Goal: Information Seeking & Learning: Learn about a topic

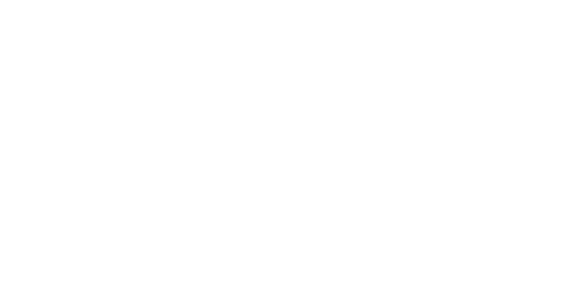
scroll to position [5426, 0]
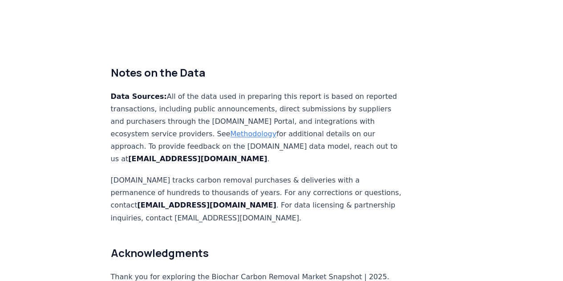
scroll to position [5693, 0]
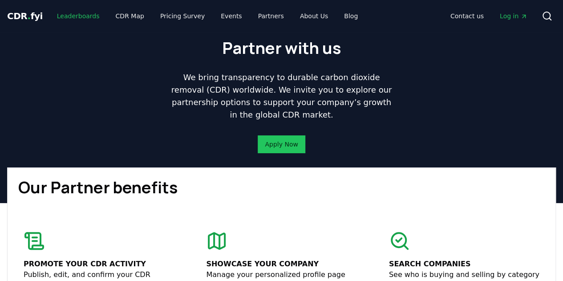
click at [87, 15] on link "Leaderboards" at bounding box center [78, 16] width 57 height 16
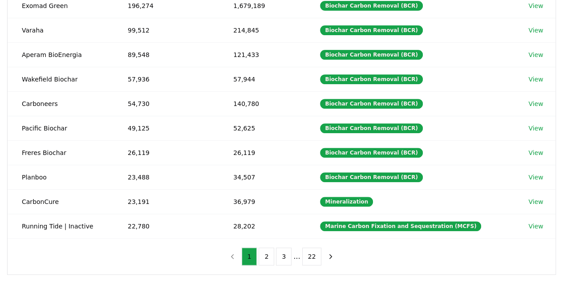
scroll to position [149, 0]
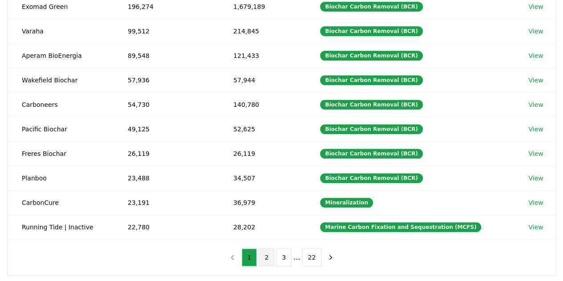
click at [271, 248] on button "2" at bounding box center [267, 257] width 16 height 18
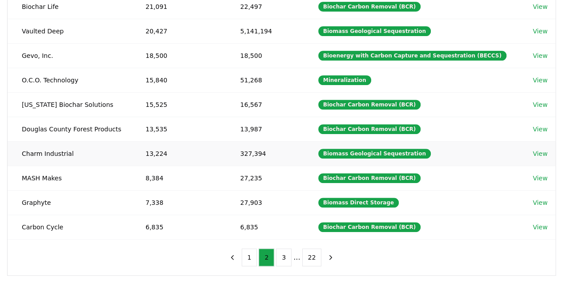
scroll to position [149, 0]
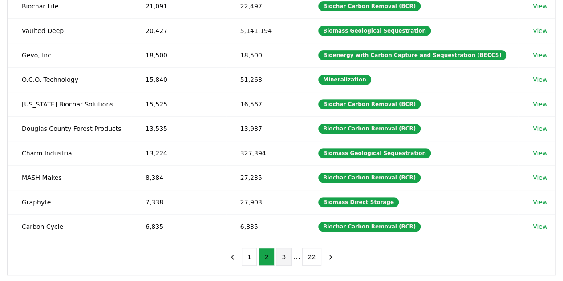
click at [282, 251] on button "3" at bounding box center [284, 257] width 16 height 18
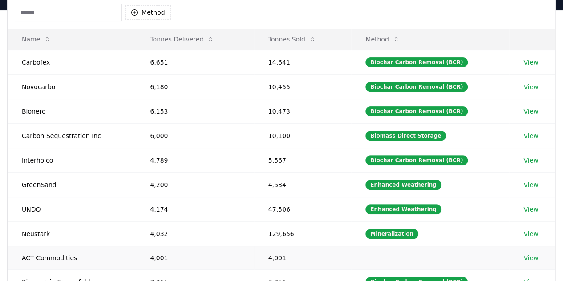
scroll to position [134, 0]
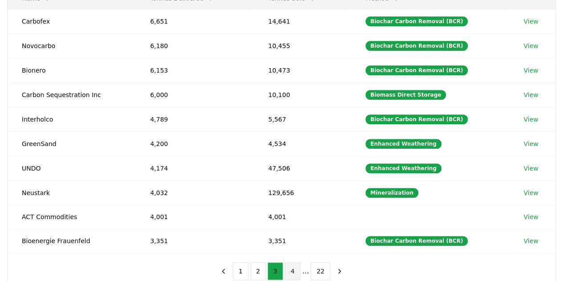
click at [296, 269] on button "4" at bounding box center [293, 271] width 16 height 18
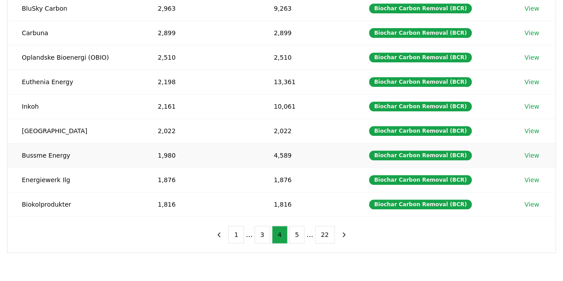
scroll to position [172, 0]
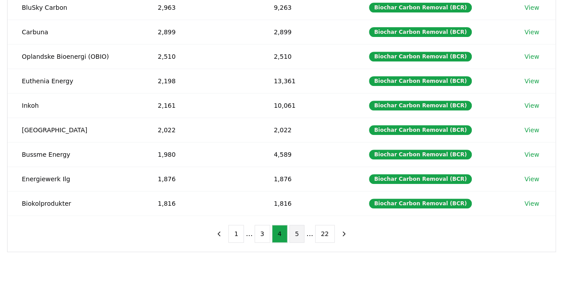
click at [293, 230] on button "5" at bounding box center [297, 234] width 16 height 18
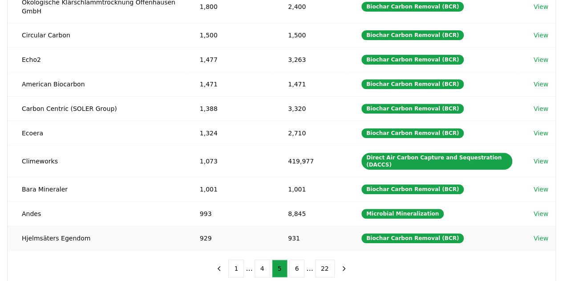
scroll to position [174, 0]
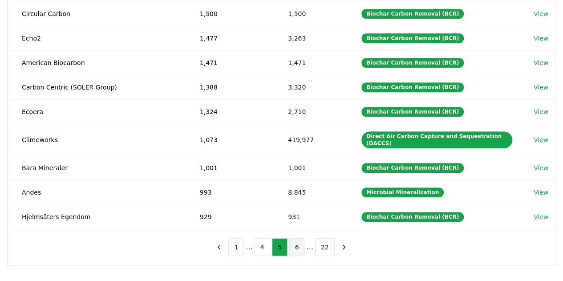
click at [290, 244] on button "6" at bounding box center [297, 247] width 16 height 18
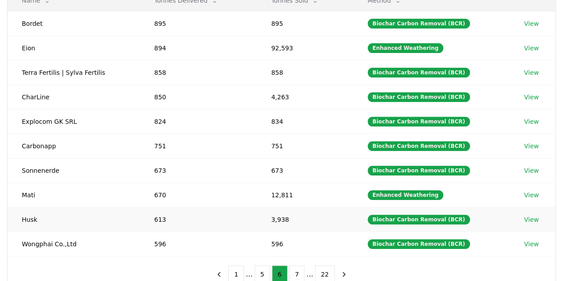
scroll to position [132, 0]
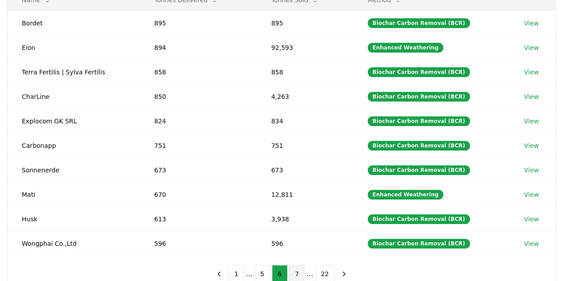
click at [293, 274] on button "7" at bounding box center [297, 274] width 16 height 18
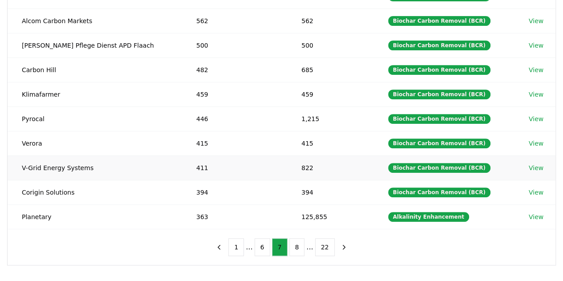
scroll to position [158, 0]
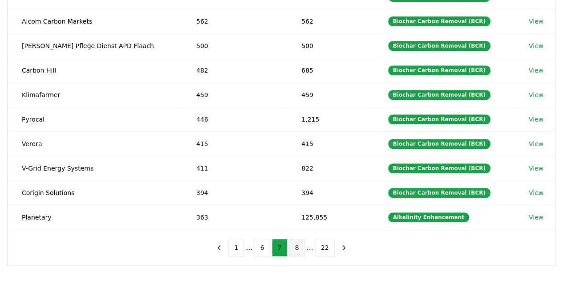
click at [295, 242] on button "8" at bounding box center [297, 248] width 16 height 18
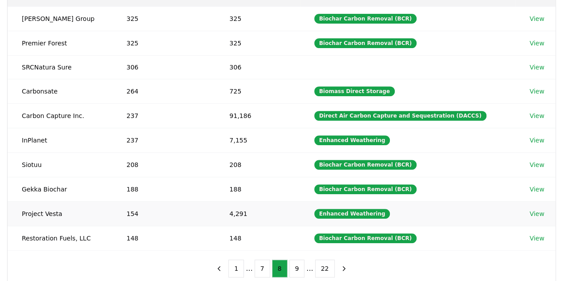
scroll to position [136, 0]
